Goal: Navigation & Orientation: Find specific page/section

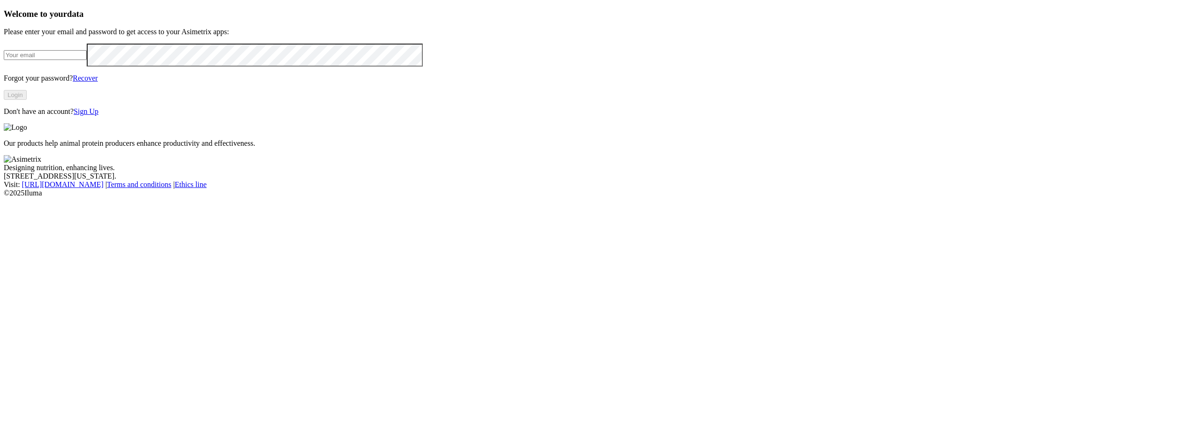
type input "[PERSON_NAME][EMAIL_ADDRESS][PERSON_NAME][DOMAIN_NAME]"
click at [27, 100] on button "Login" at bounding box center [15, 95] width 23 height 10
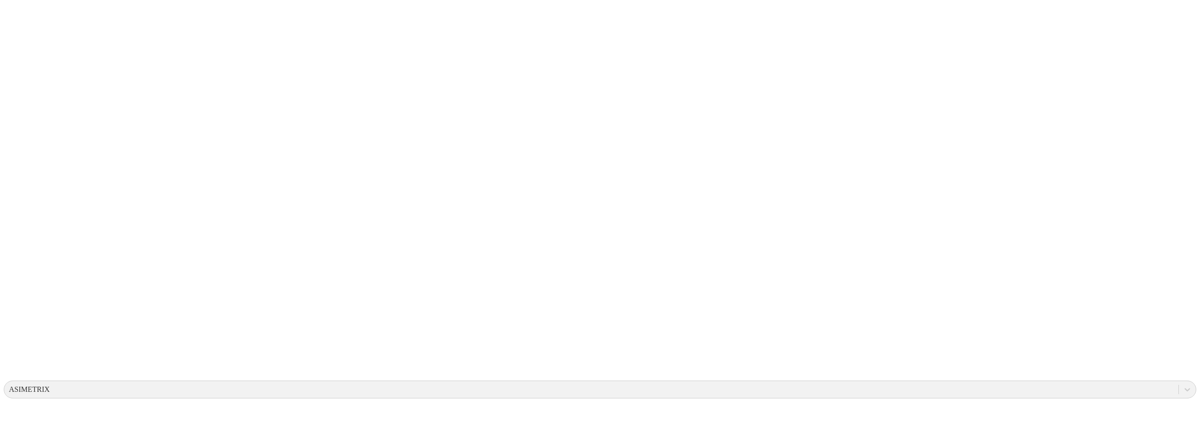
click at [1022, 382] on div "ASIMETRIX" at bounding box center [591, 389] width 1174 height 14
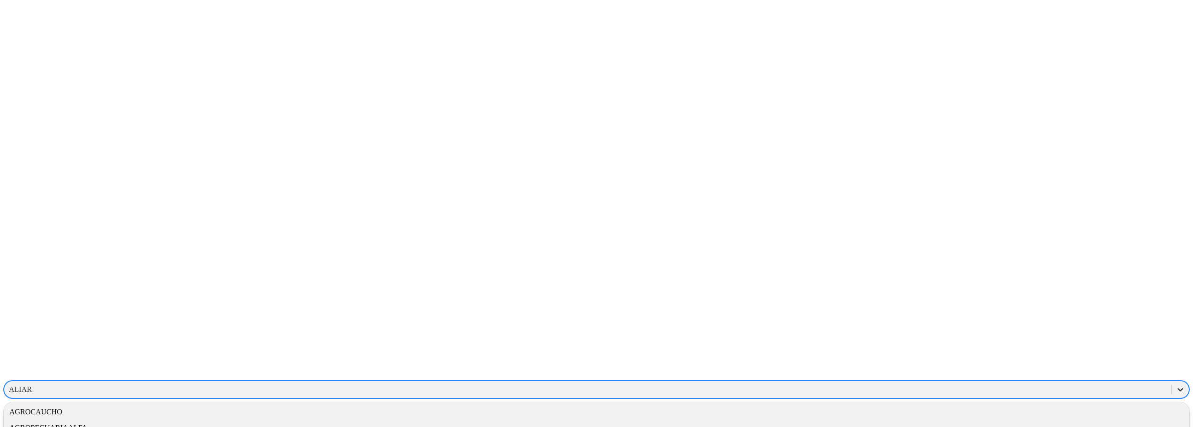
click at [1175, 385] on icon at bounding box center [1179, 389] width 9 height 9
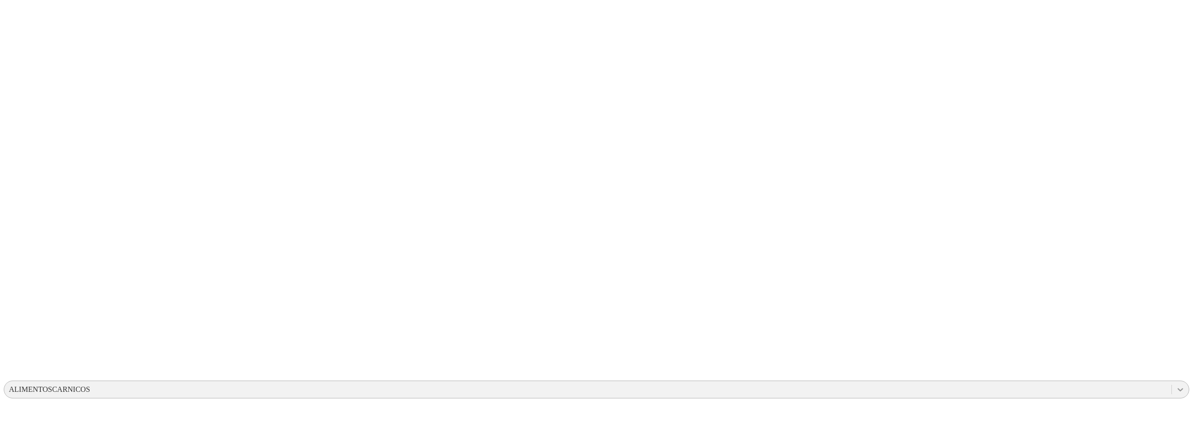
click at [1175, 385] on icon at bounding box center [1179, 389] width 9 height 9
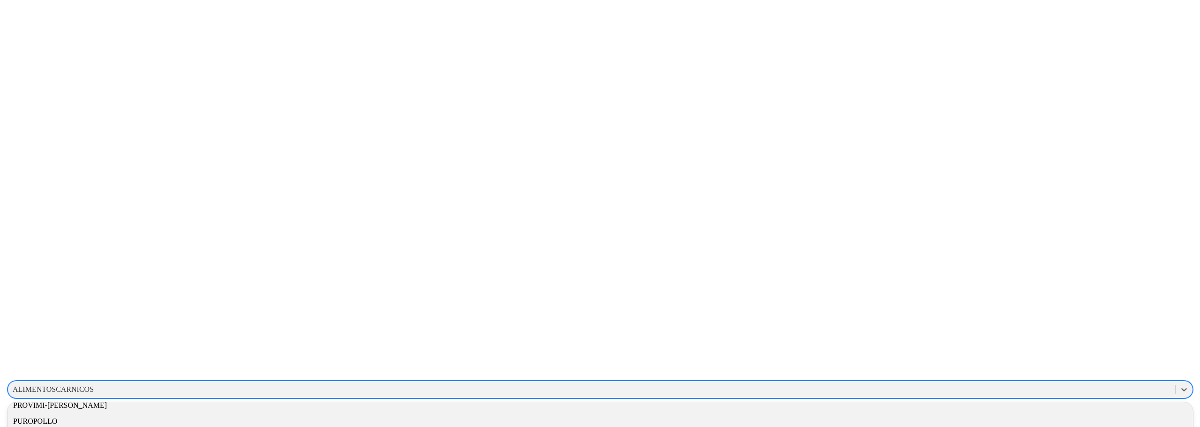
scroll to position [810, 0]
click at [1024, 397] on div "PROVIMI-CARGILL" at bounding box center [596, 405] width 1185 height 16
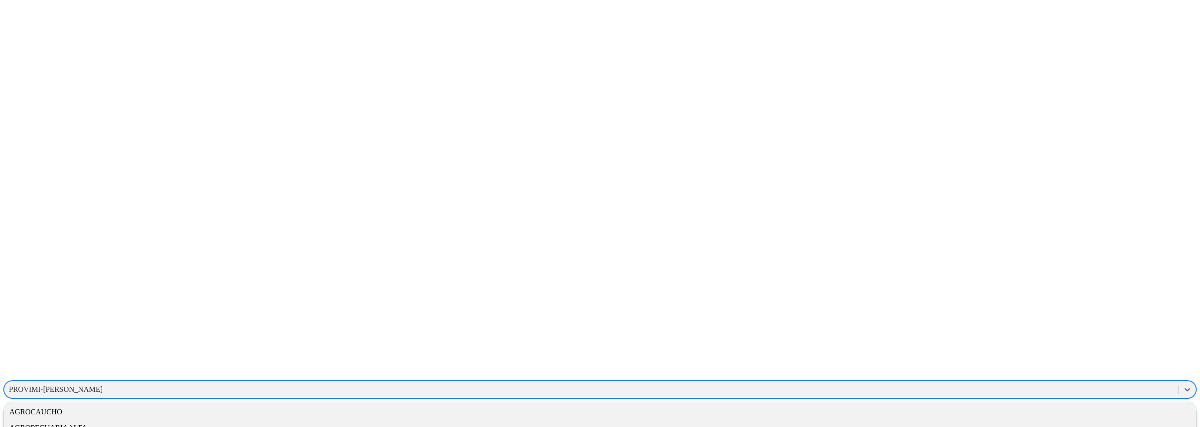
click at [1079, 382] on div "PROVIMI-CARGILL" at bounding box center [591, 389] width 1174 height 14
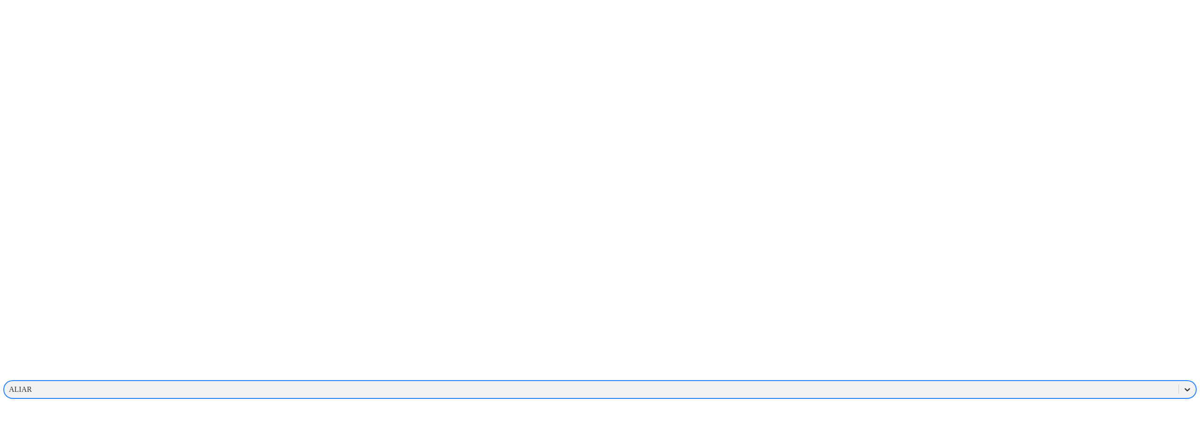
click at [1179, 381] on div at bounding box center [1187, 389] width 17 height 17
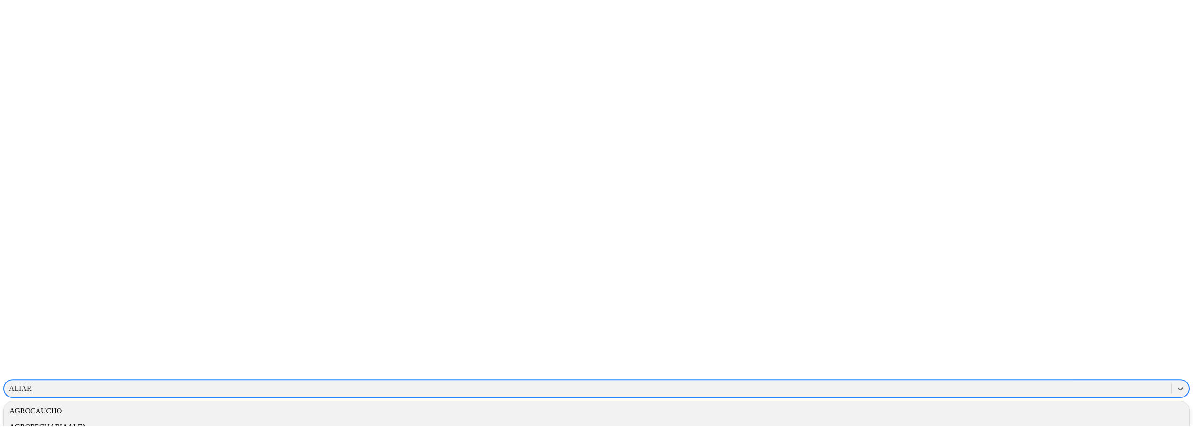
scroll to position [47, 0]
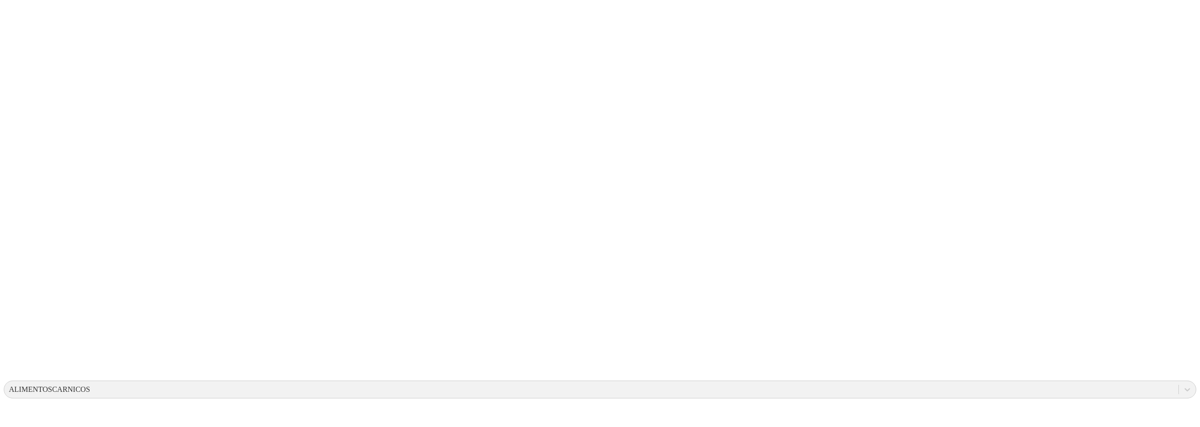
click at [1182, 385] on icon at bounding box center [1186, 389] width 9 height 9
